Goal: Check status: Check status

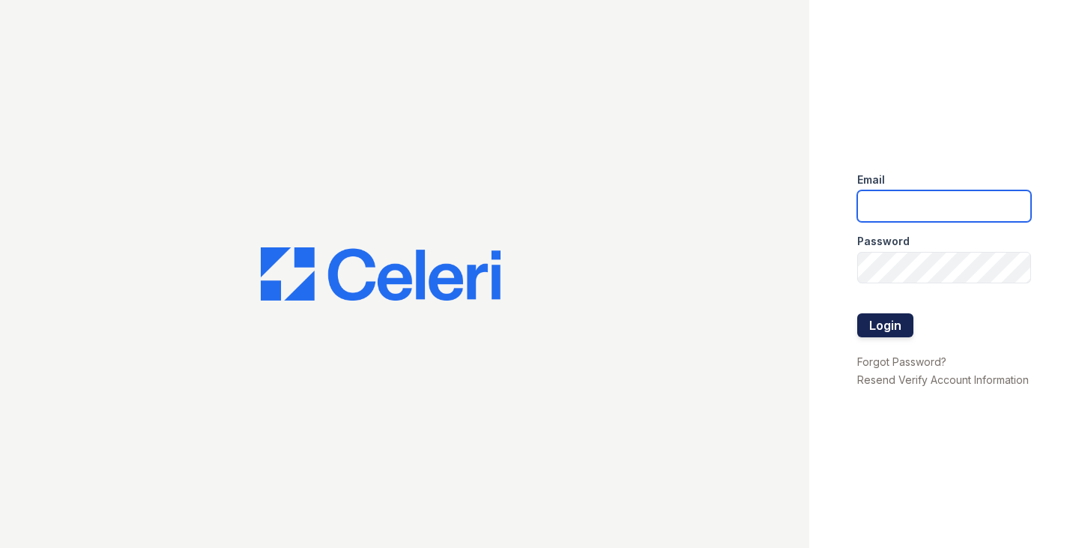
type input "[EMAIL_ADDRESS][DOMAIN_NAME]"
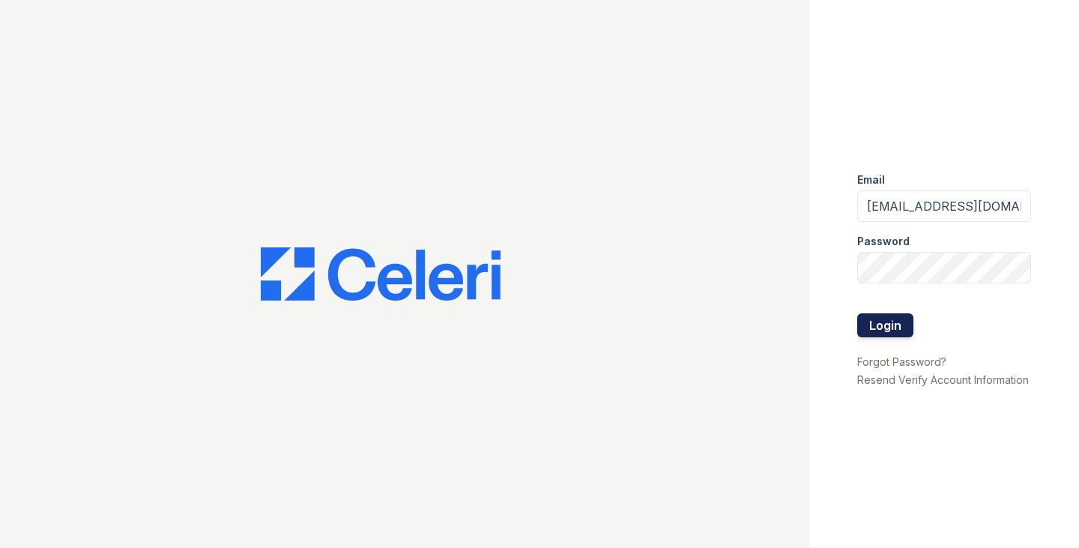
click at [877, 323] on button "Login" at bounding box center [885, 325] width 56 height 24
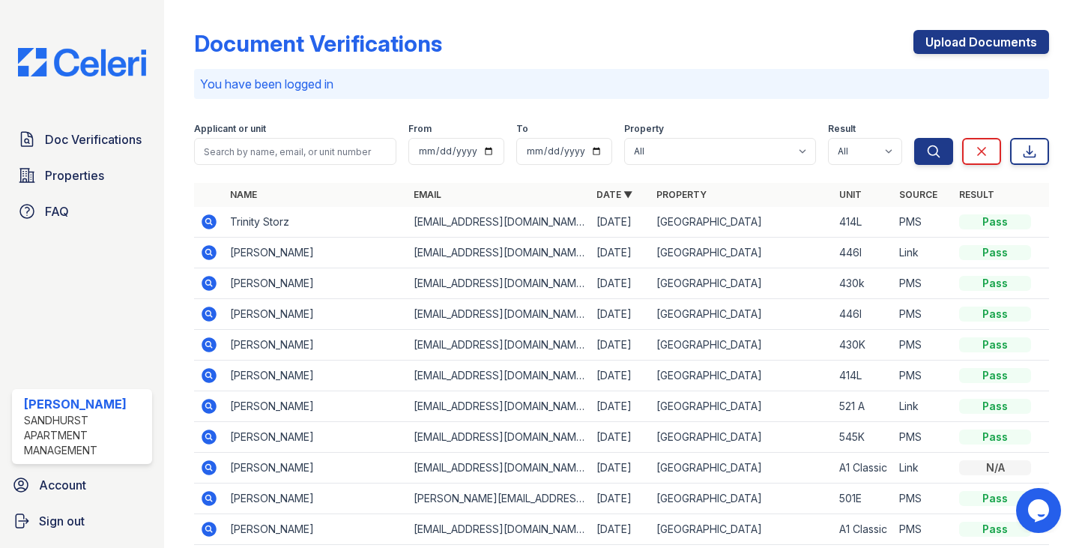
click at [210, 221] on icon at bounding box center [209, 221] width 4 height 4
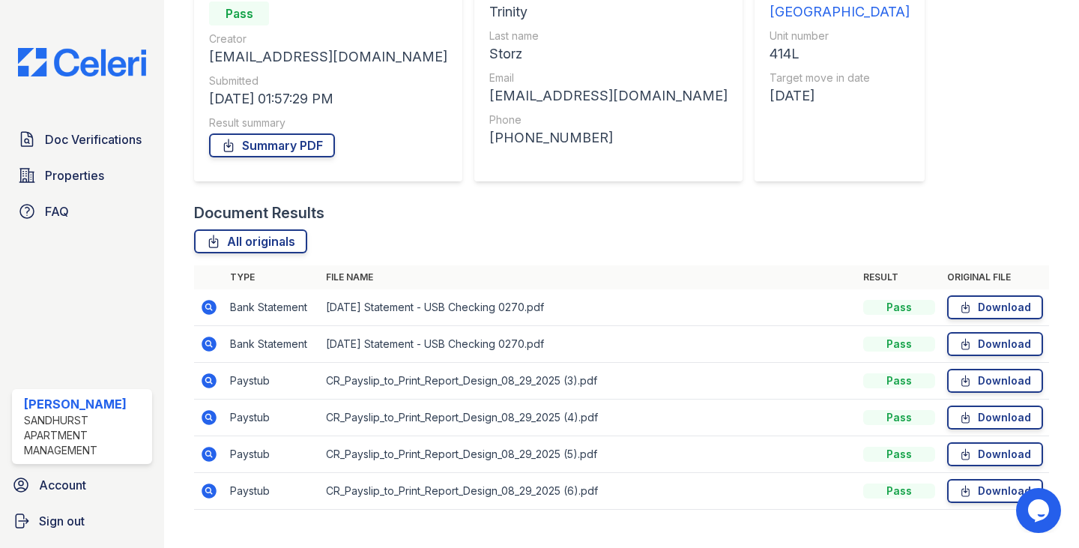
scroll to position [194, 0]
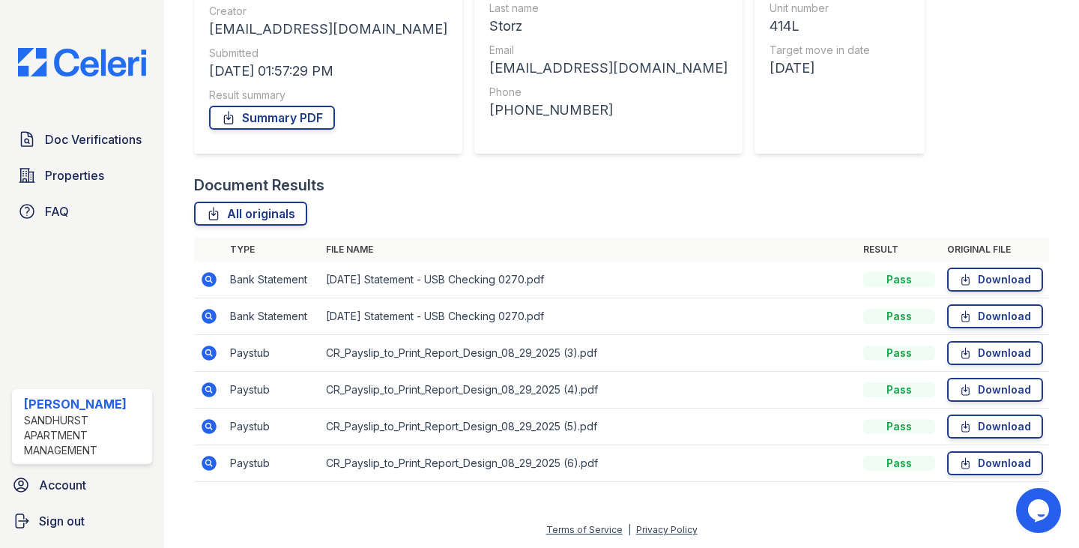
click at [214, 385] on icon at bounding box center [209, 389] width 15 height 15
